Goal: Information Seeking & Learning: Compare options

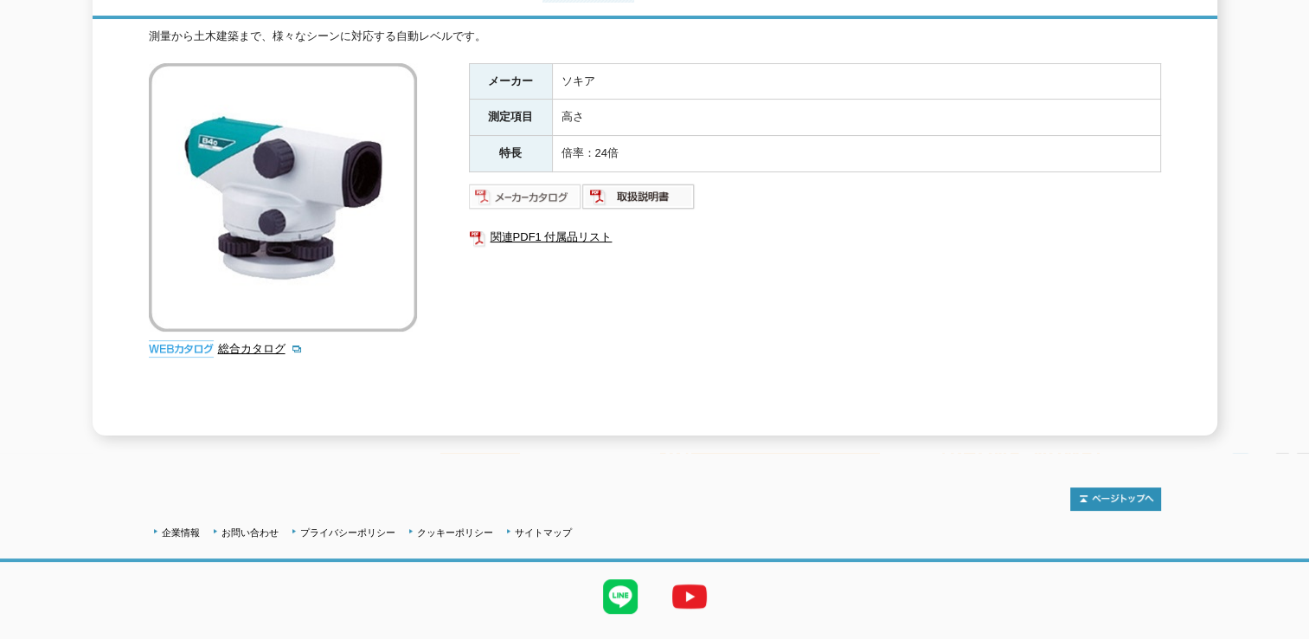
scroll to position [260, 0]
click at [557, 192] on img at bounding box center [525, 196] width 113 height 28
click at [651, 184] on img at bounding box center [638, 196] width 113 height 28
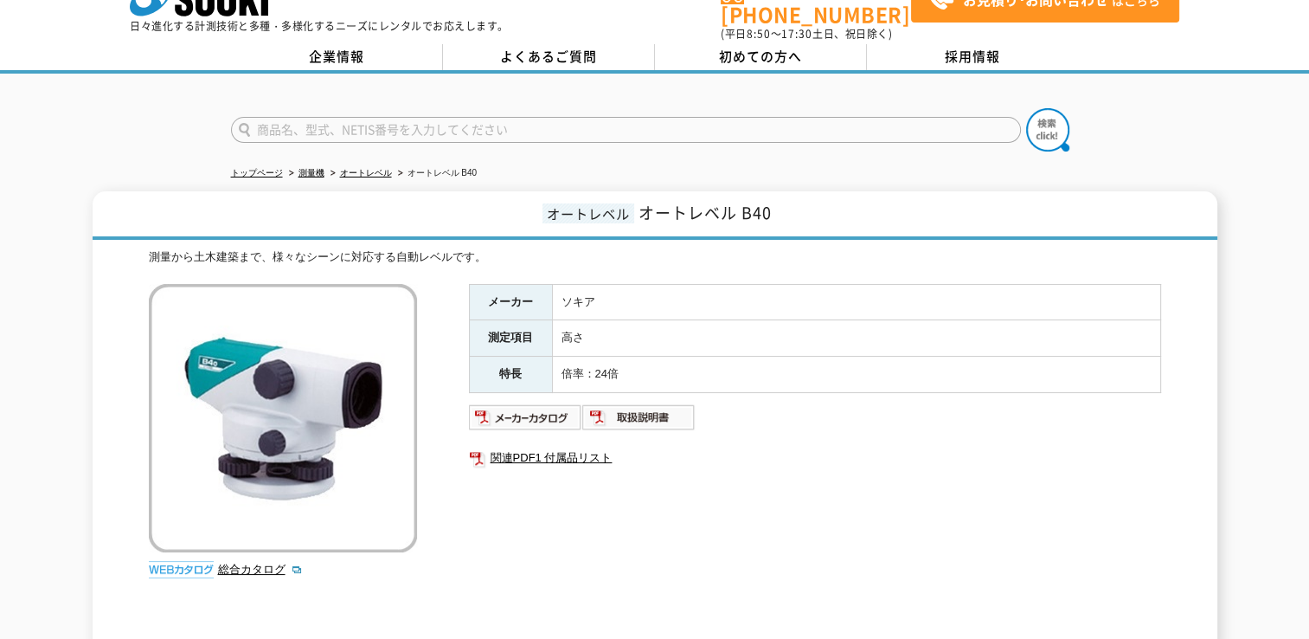
scroll to position [0, 0]
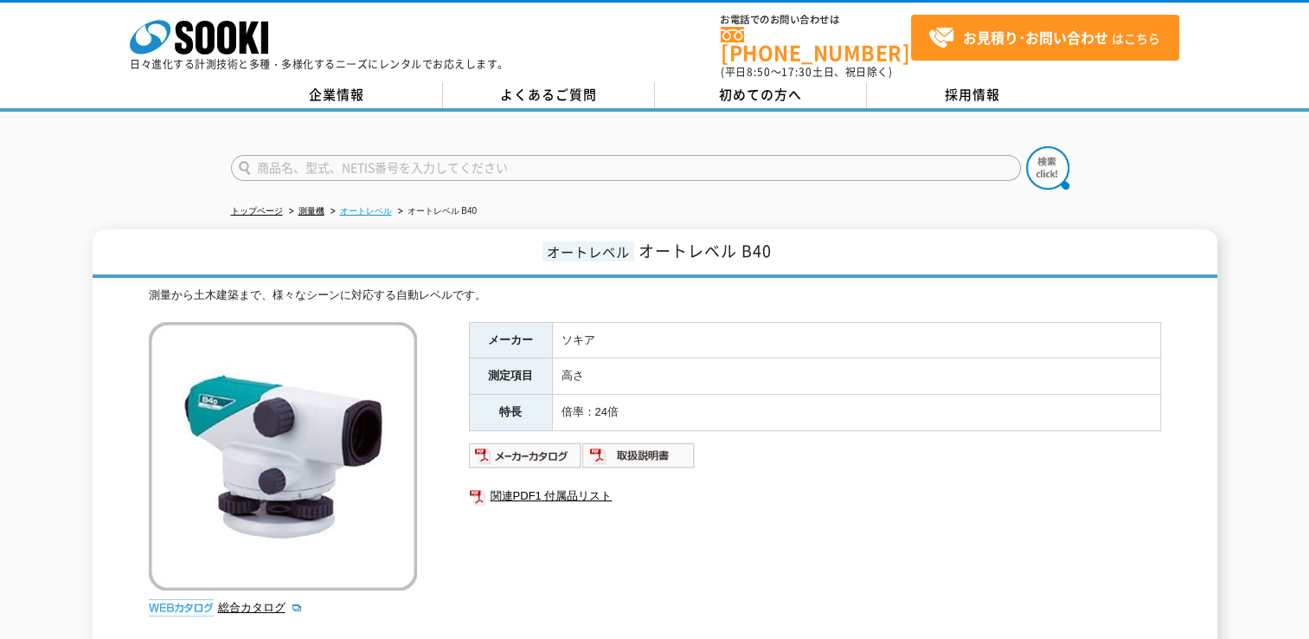
click at [377, 206] on link "オートレベル" at bounding box center [366, 211] width 52 height 10
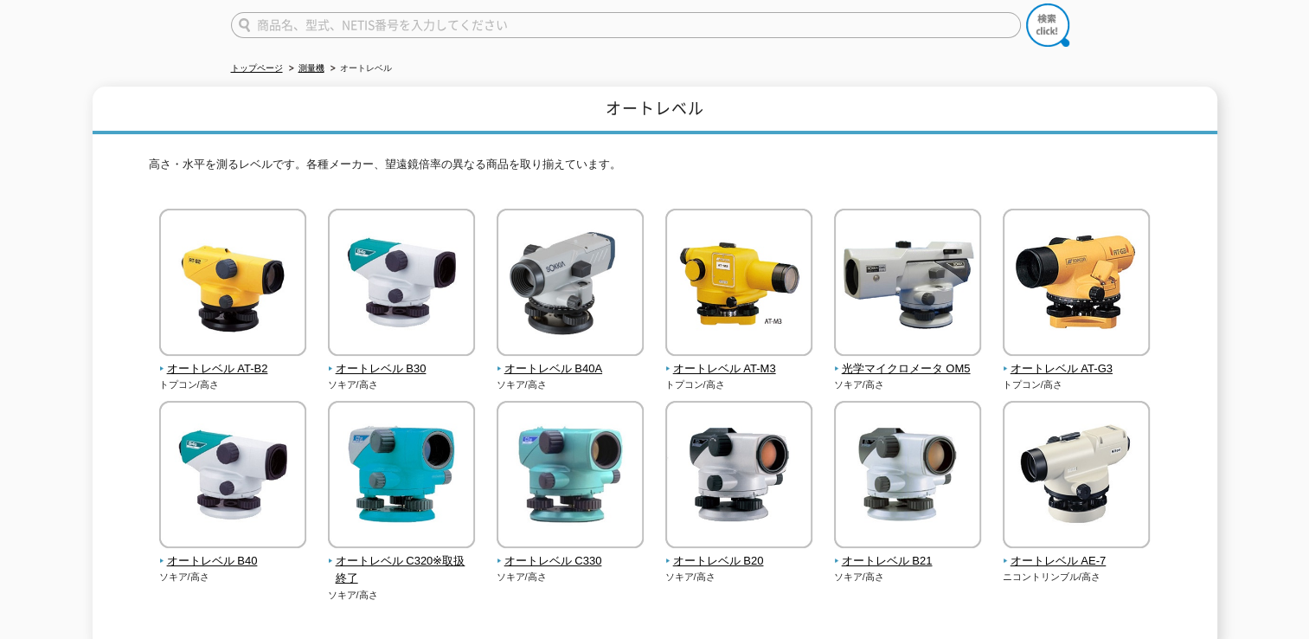
scroll to position [173, 0]
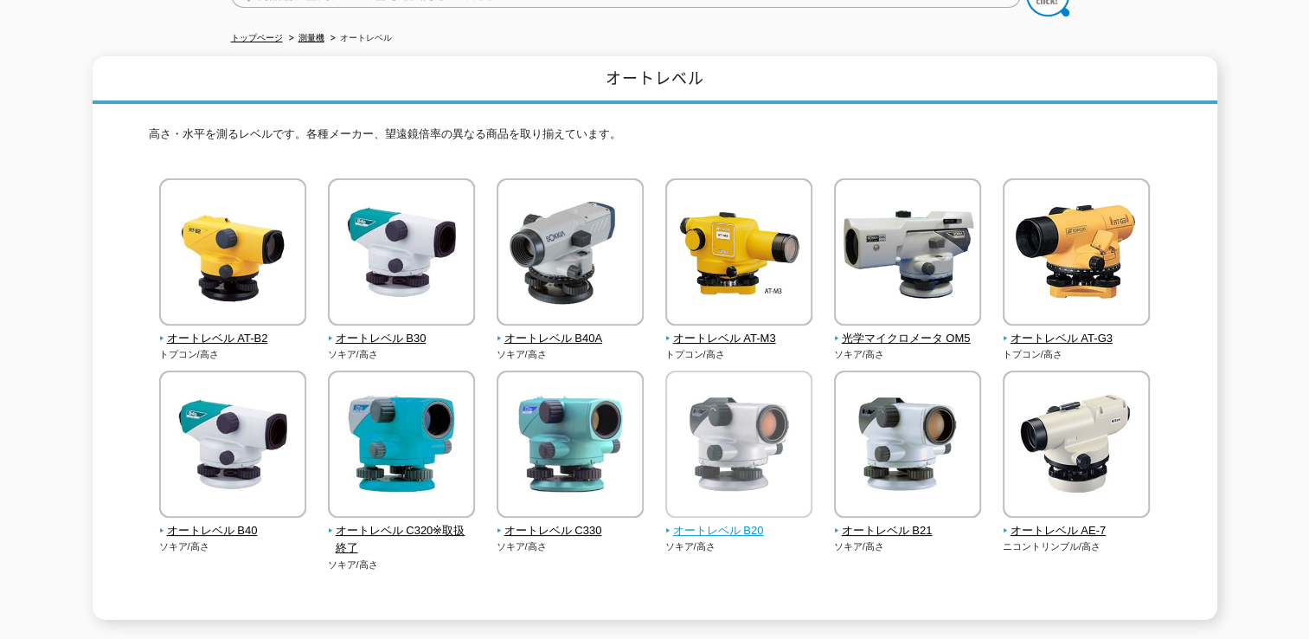
click at [768, 476] on img at bounding box center [738, 445] width 147 height 151
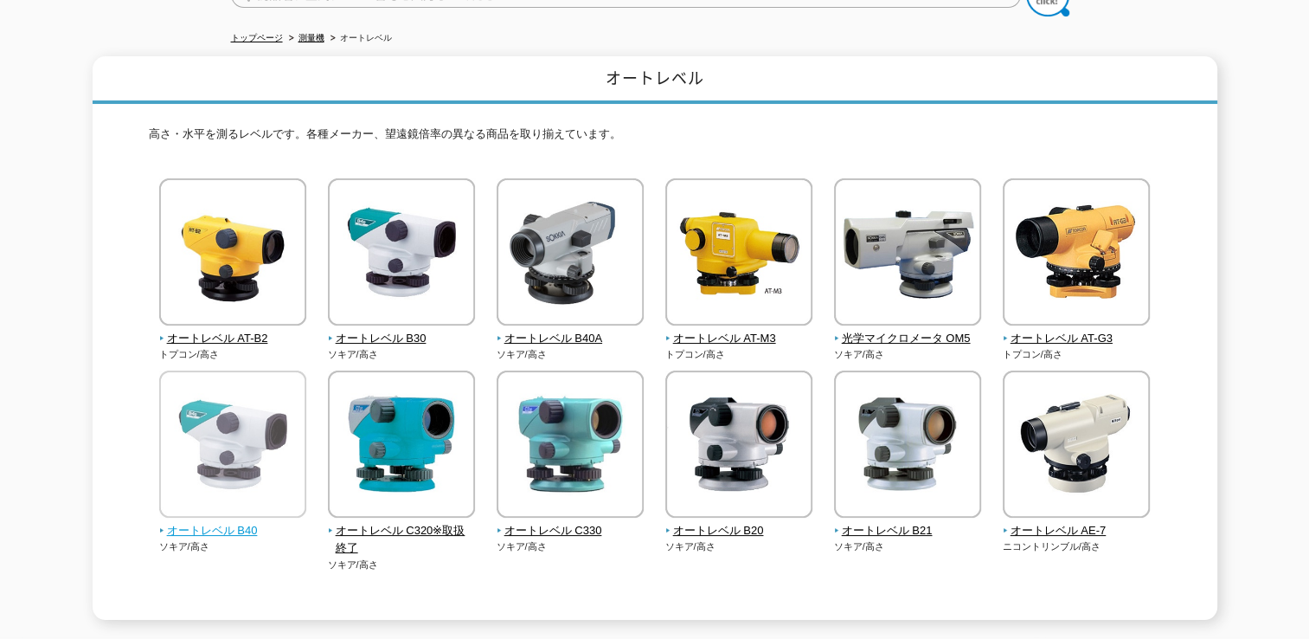
click at [182, 455] on img at bounding box center [232, 445] width 147 height 151
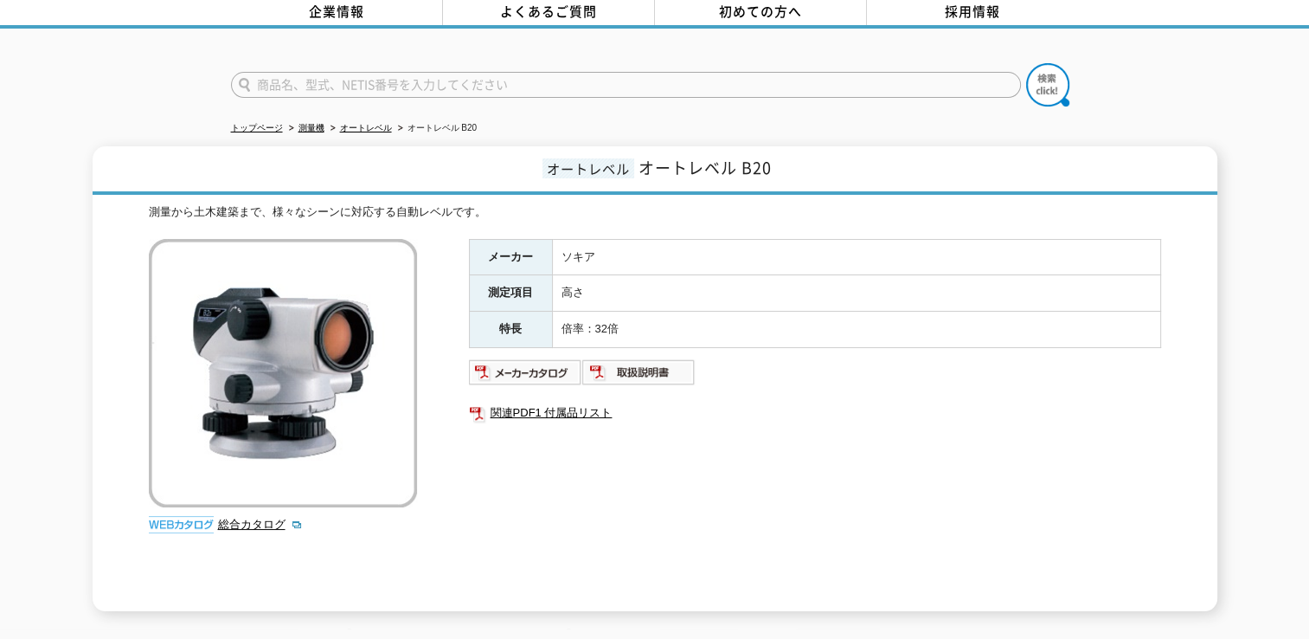
scroll to position [173, 0]
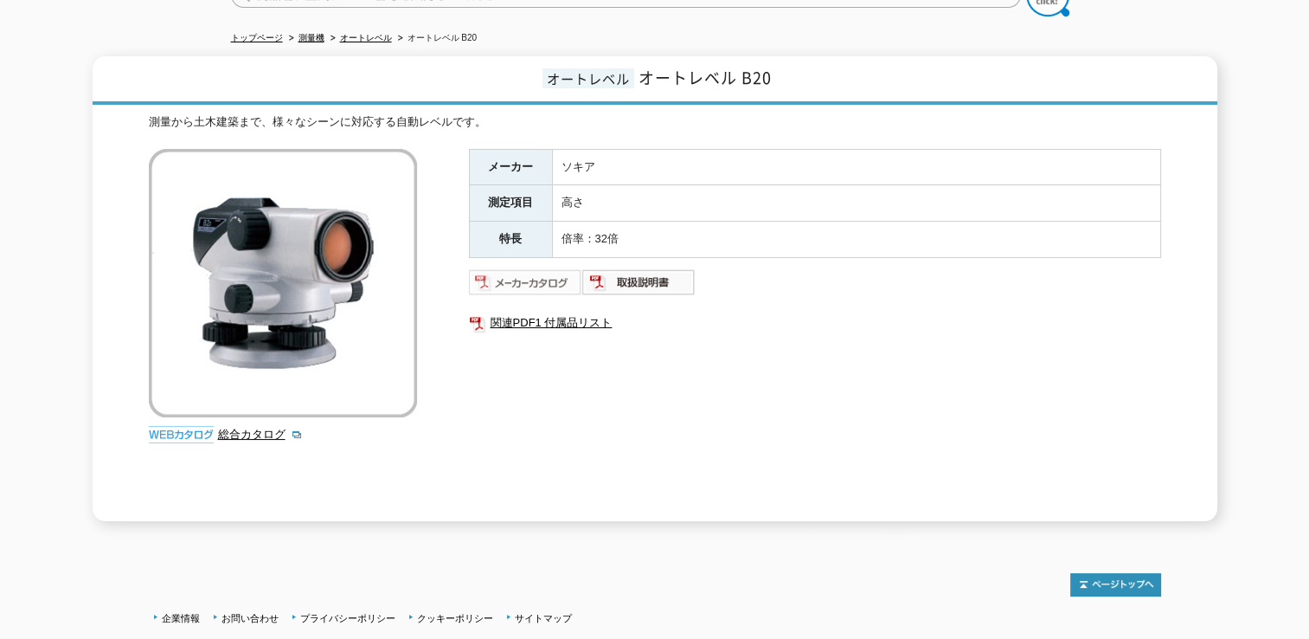
click at [519, 268] on img at bounding box center [525, 282] width 113 height 28
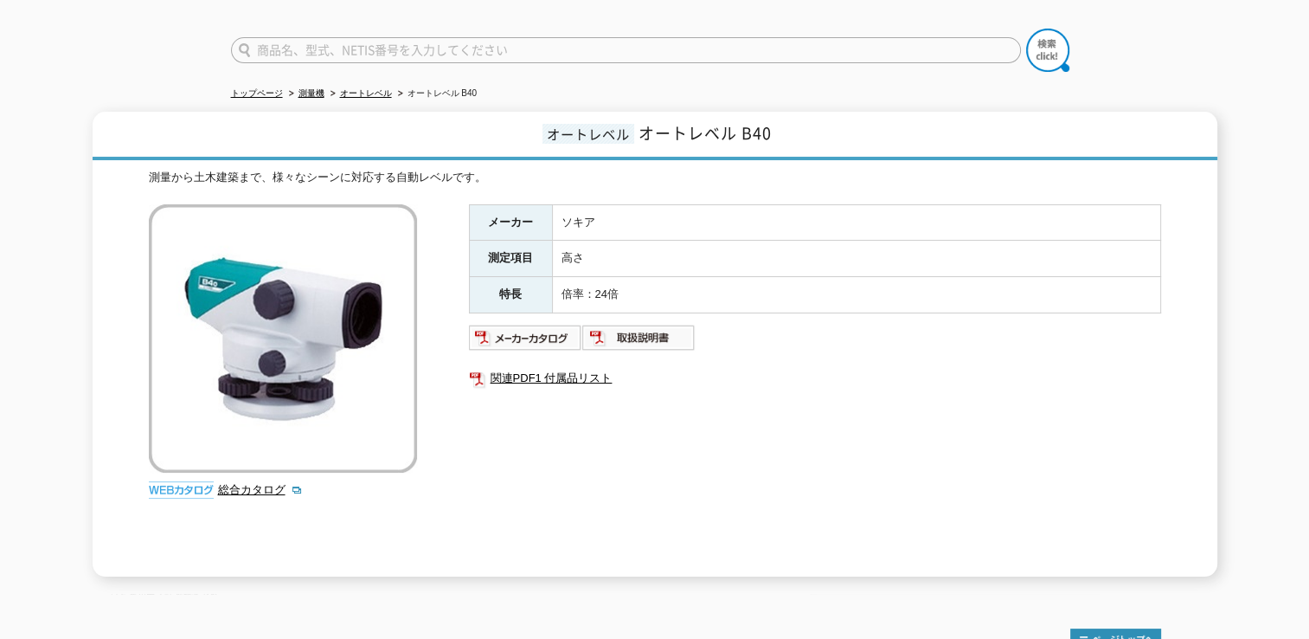
scroll to position [173, 0]
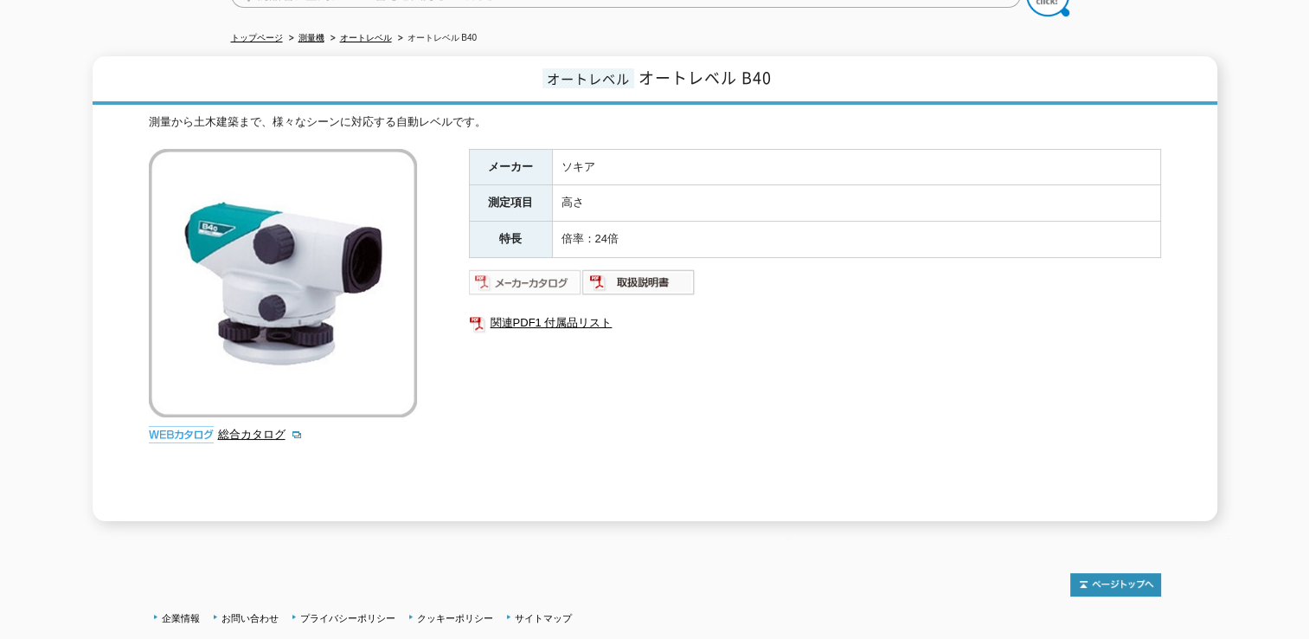
click at [515, 273] on img at bounding box center [525, 282] width 113 height 28
click at [376, 33] on link "オートレベル" at bounding box center [366, 38] width 52 height 10
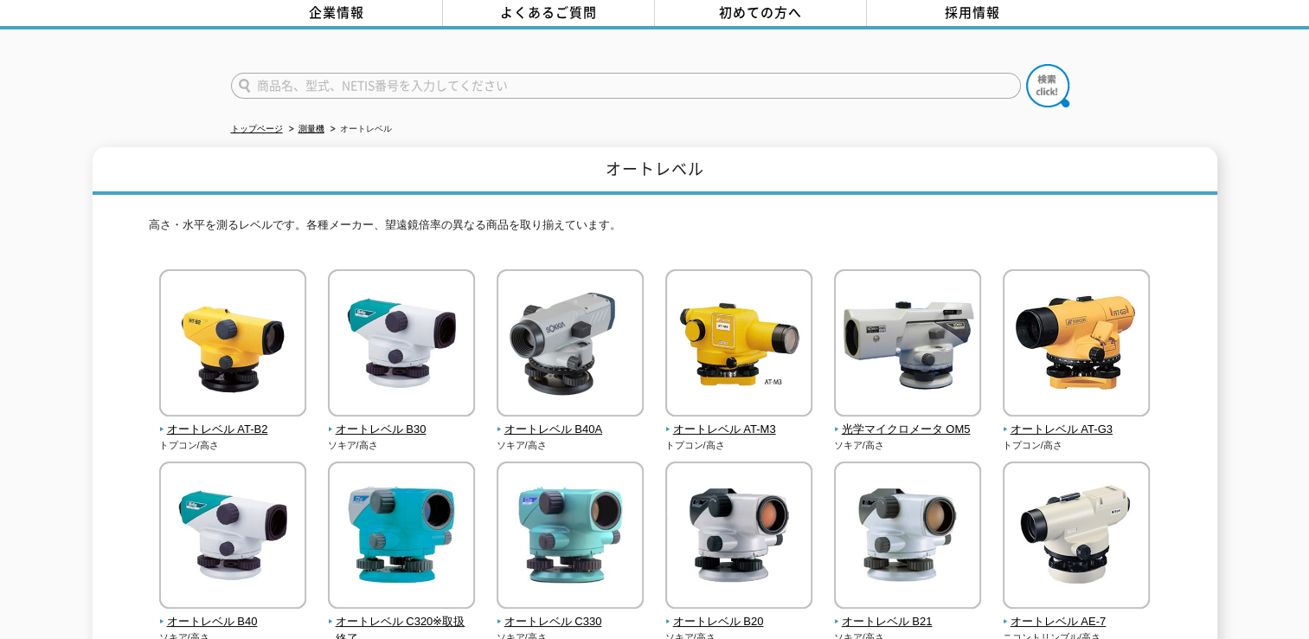
scroll to position [173, 0]
